Goal: Task Accomplishment & Management: Manage account settings

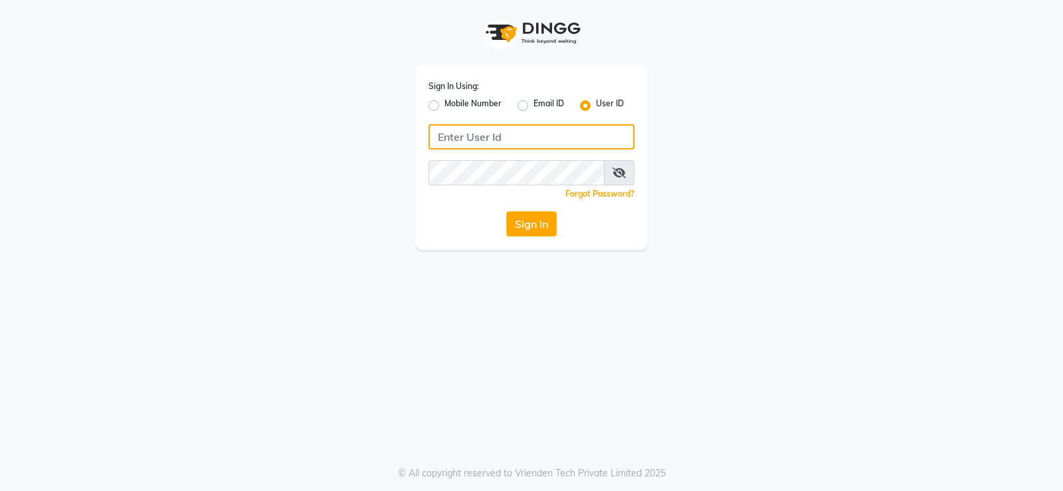
click at [512, 130] on input "Username" at bounding box center [531, 136] width 206 height 25
type input "luckystylish"
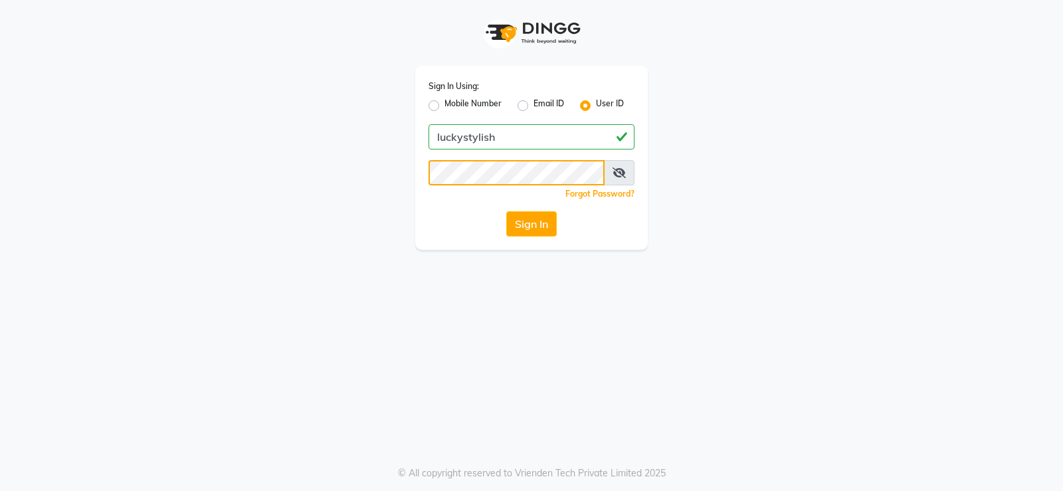
click at [506, 211] on button "Sign In" at bounding box center [531, 223] width 50 height 25
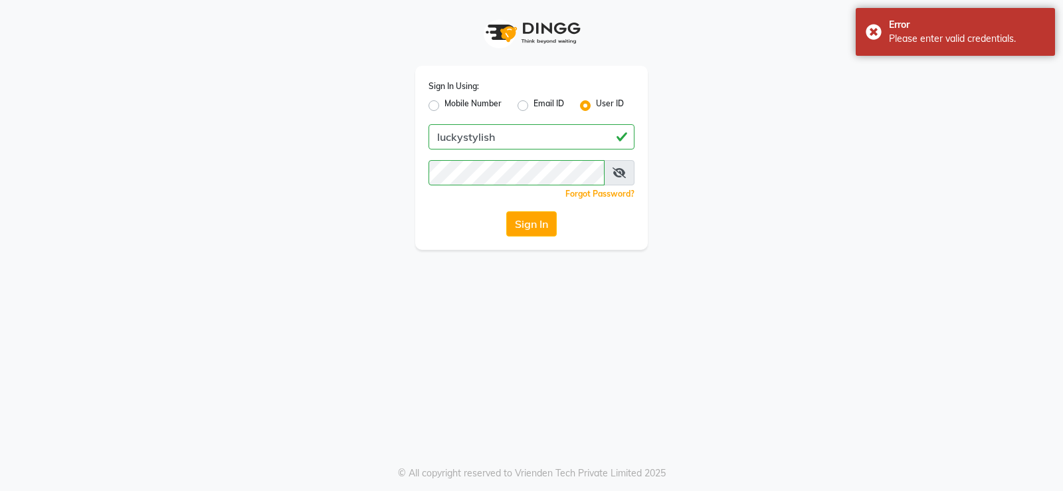
click at [625, 177] on icon at bounding box center [618, 172] width 13 height 11
click at [506, 211] on button "Sign In" at bounding box center [531, 223] width 50 height 25
